Goal: Transaction & Acquisition: Purchase product/service

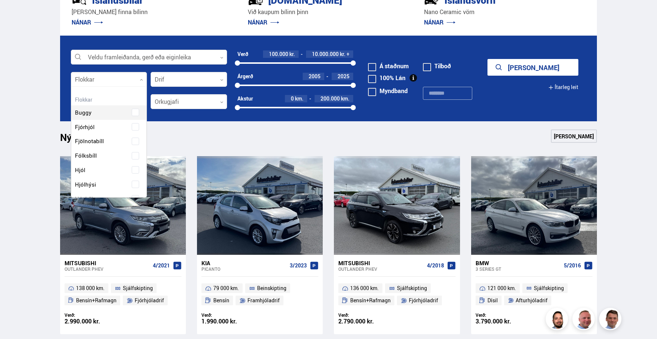
click at [133, 77] on div at bounding box center [109, 79] width 76 height 15
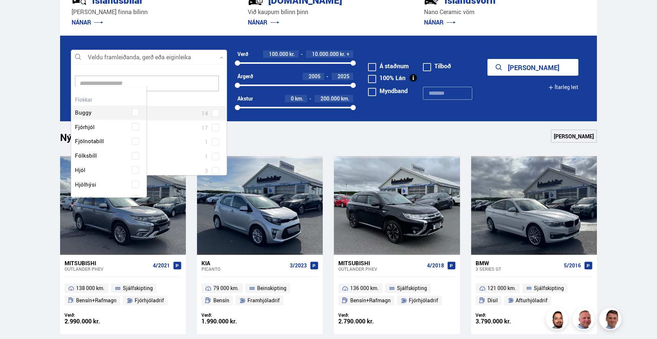
click at [83, 52] on div at bounding box center [149, 57] width 156 height 15
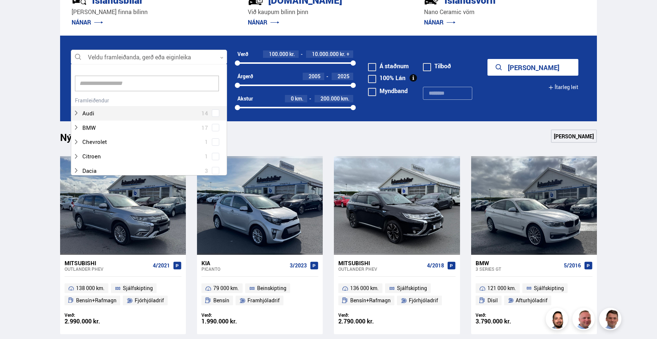
click at [124, 60] on div at bounding box center [149, 57] width 156 height 15
type input "*"
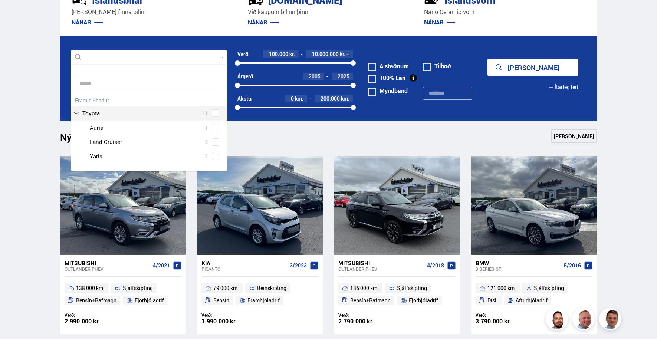
scroll to position [106, 157]
type input "*****"
drag, startPoint x: 120, startPoint y: 151, endPoint x: 98, endPoint y: 154, distance: 21.8
click at [98, 154] on div at bounding box center [156, 156] width 137 height 11
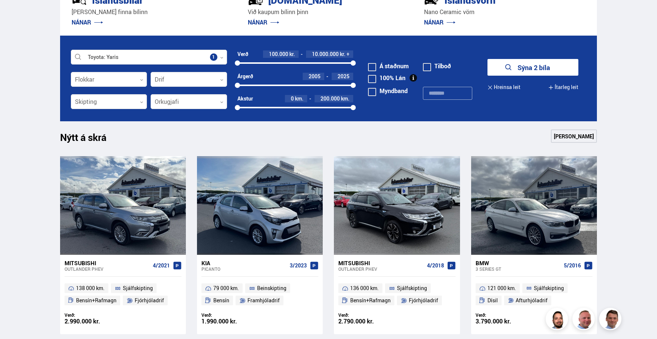
click at [529, 66] on button "Sýna 2 bíla" at bounding box center [533, 67] width 91 height 17
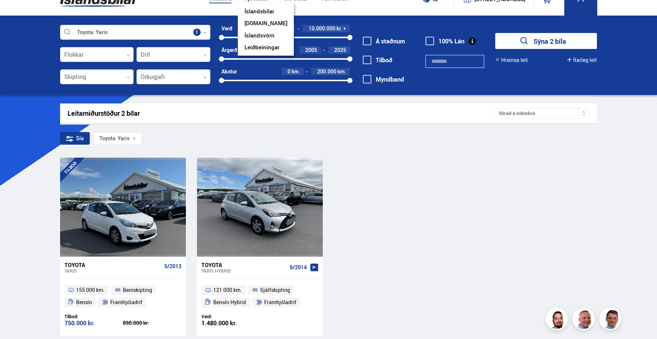
scroll to position [14, 0]
